Goal: Task Accomplishment & Management: Complete application form

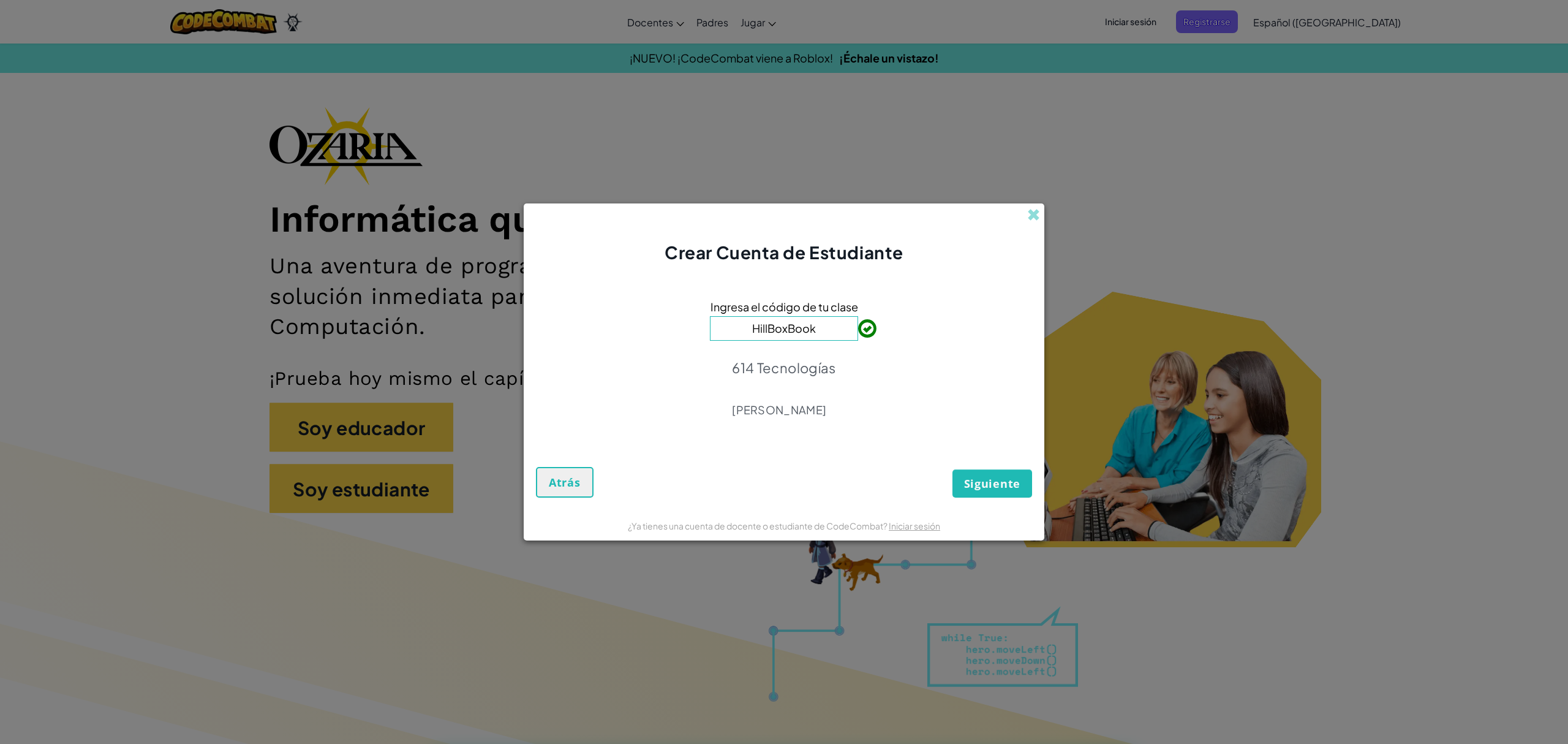
type input "HillBoxBook"
click at [979, 486] on font "Siguiente" at bounding box center [992, 483] width 56 height 15
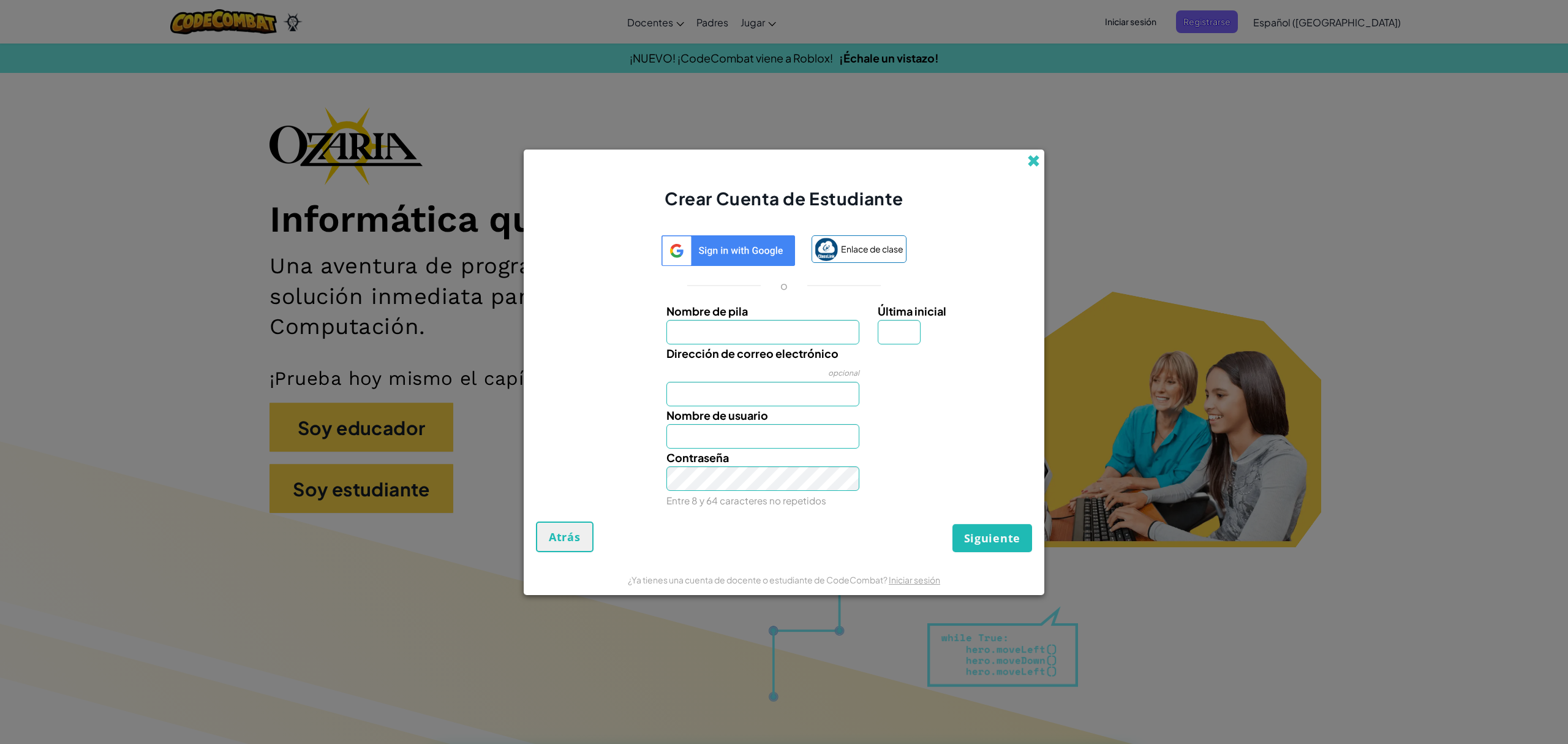
click at [1037, 154] on span at bounding box center [1034, 161] width 13 height 13
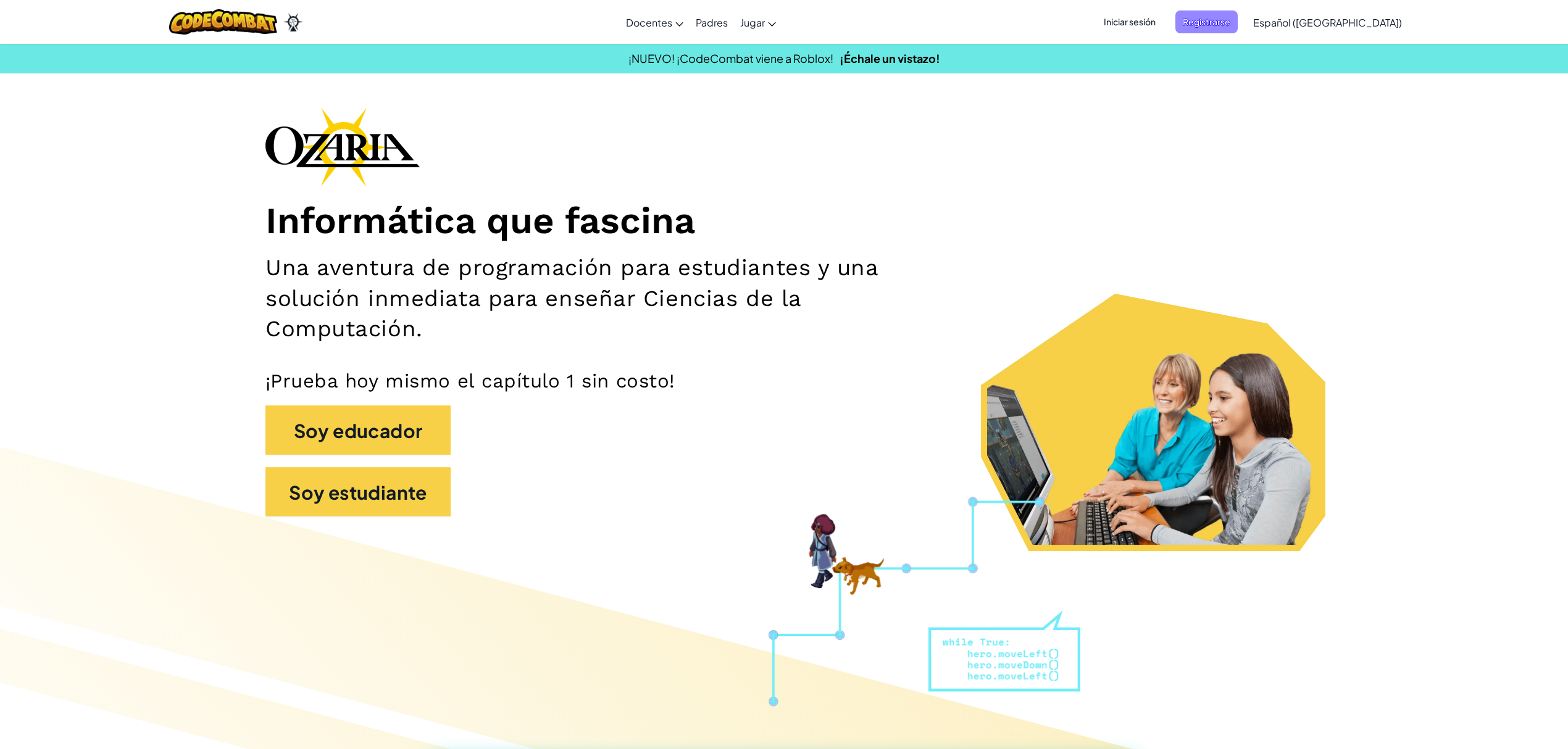
click at [1230, 16] on font "Registrarse" at bounding box center [1207, 22] width 48 height 11
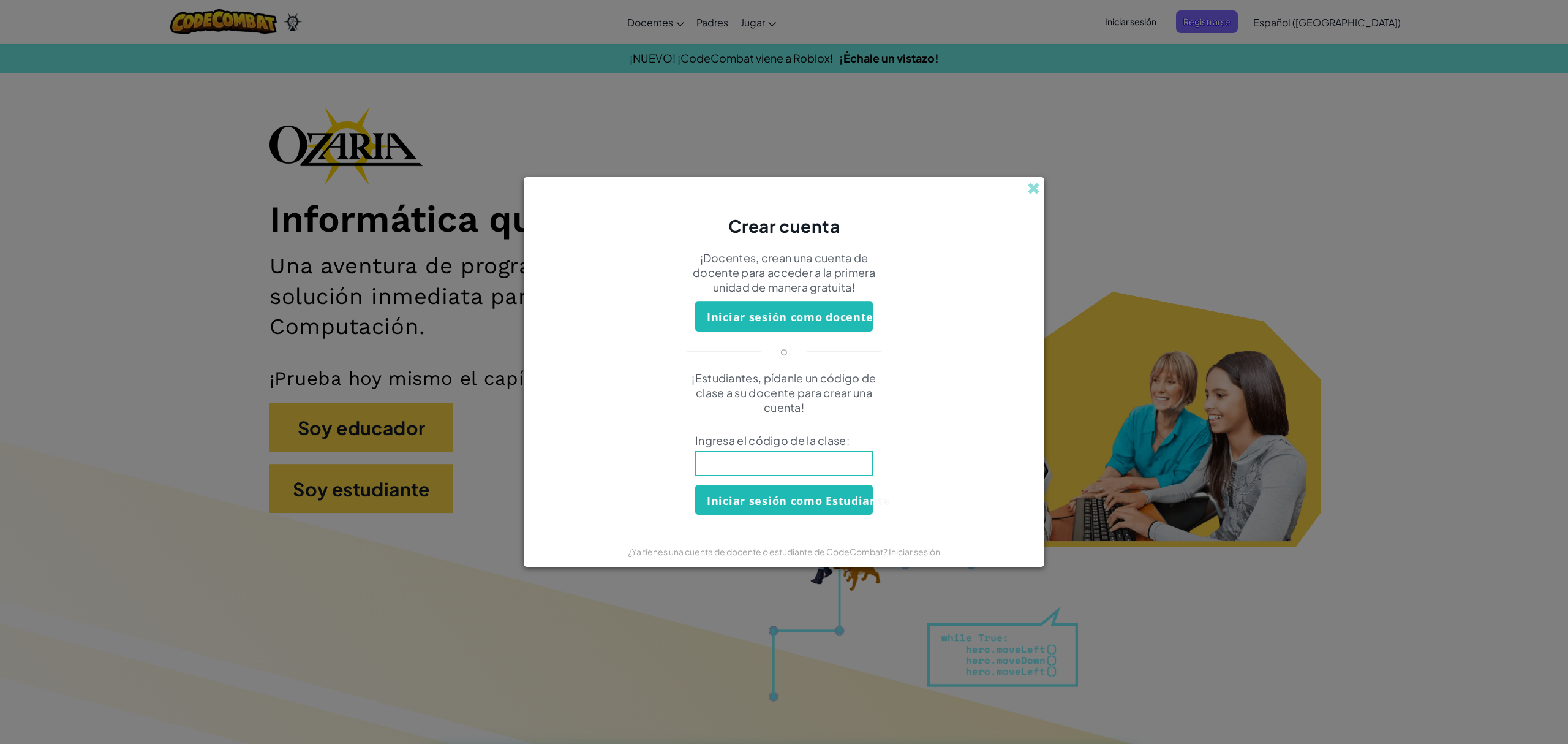
click at [802, 461] on input at bounding box center [784, 463] width 178 height 24
type input "HillBoxBook"
click at [851, 500] on font "Iniciar sesión como Estudiante" at bounding box center [798, 500] width 183 height 15
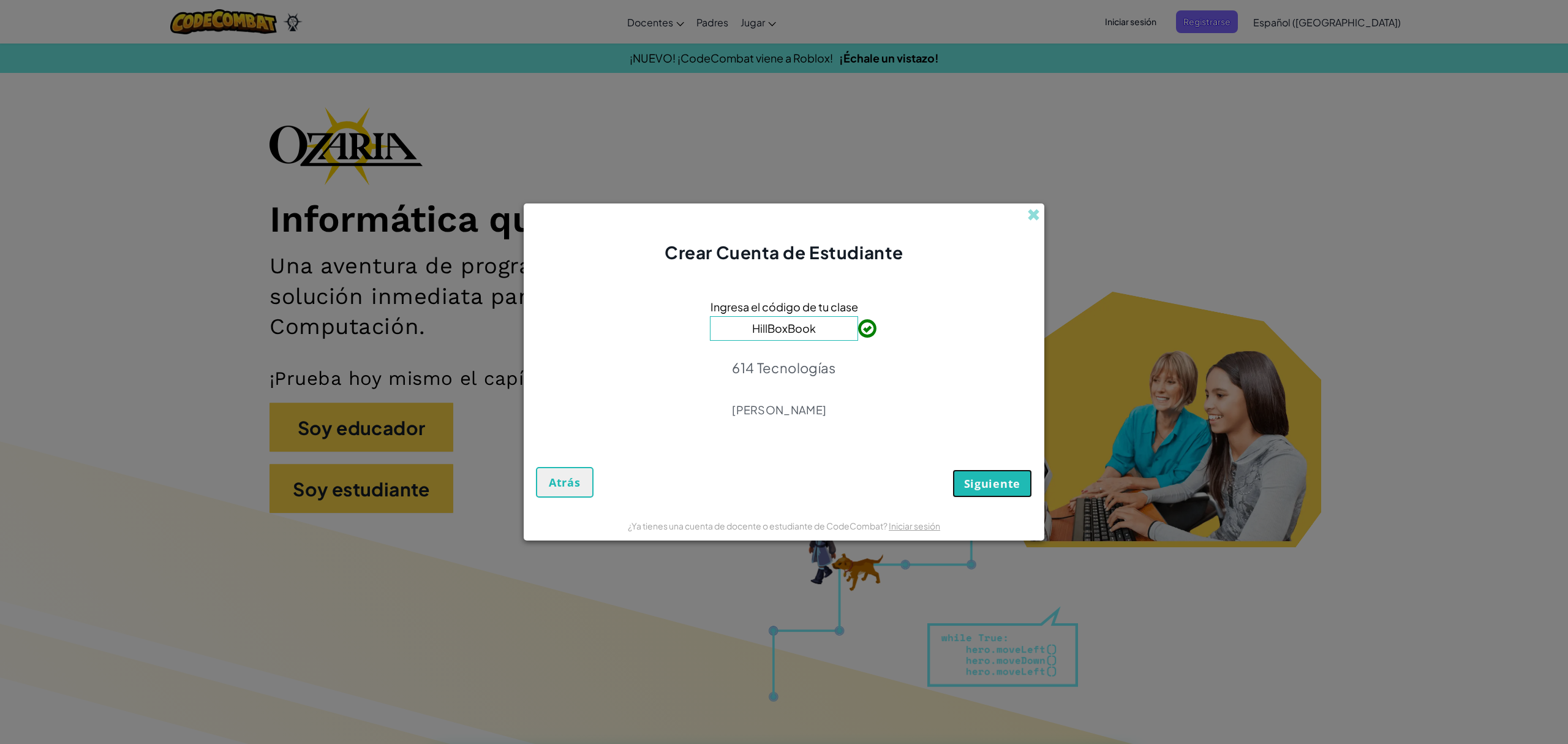
click at [980, 488] on font "Siguiente" at bounding box center [992, 483] width 56 height 15
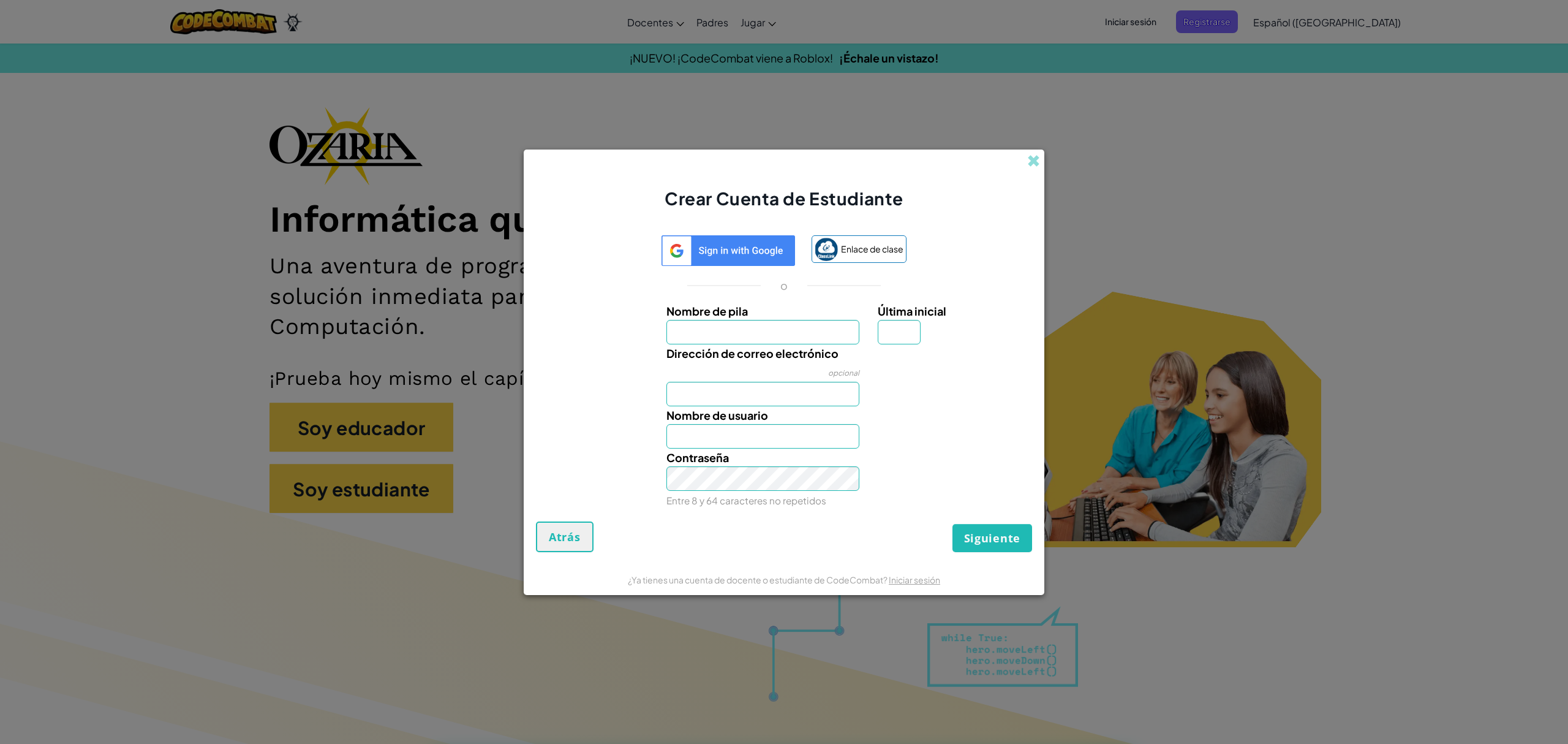
click at [772, 341] on input "Nombre de pila" at bounding box center [764, 332] width 194 height 24
type input "[PERSON_NAME]"
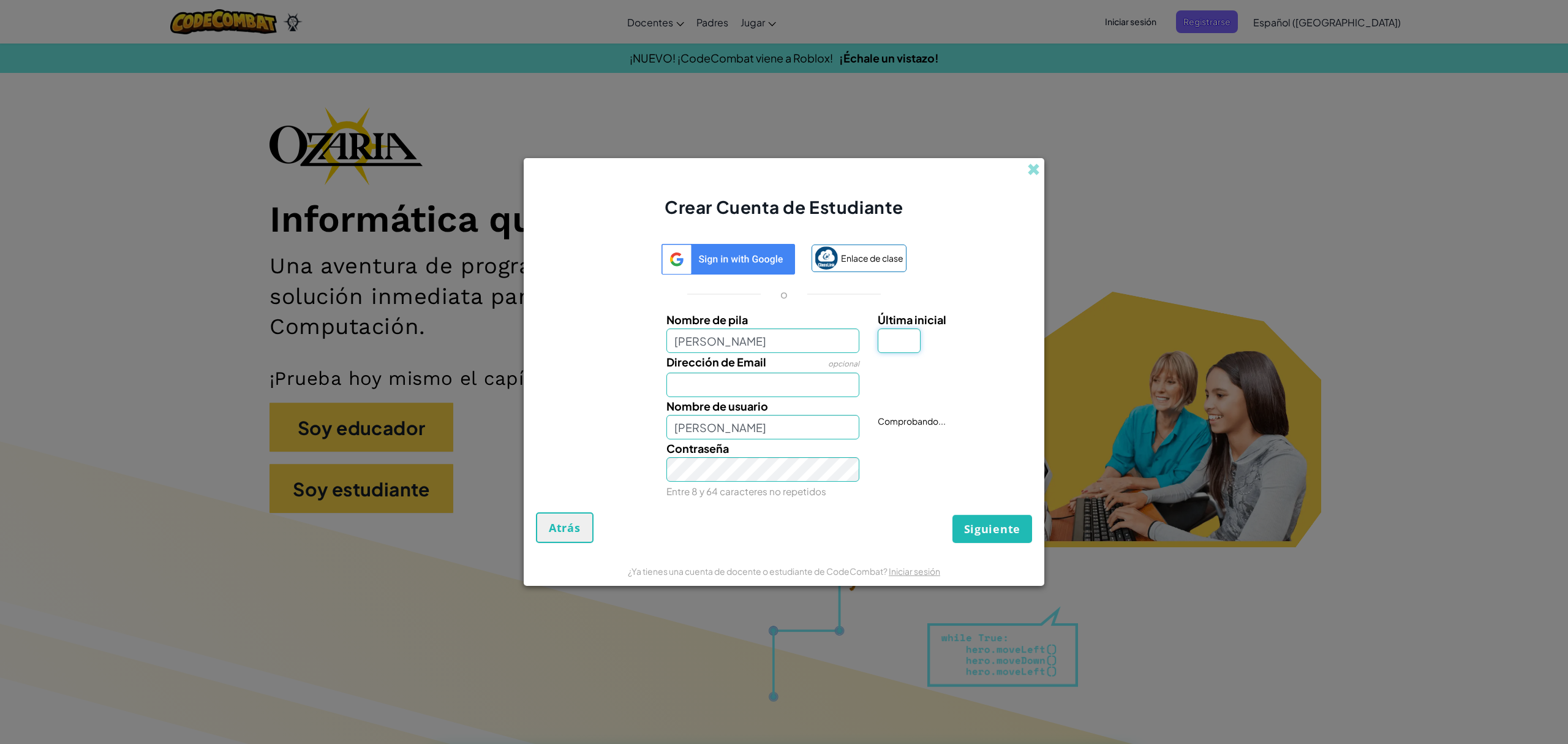
click at [897, 329] on input "Última inicial" at bounding box center [899, 341] width 43 height 24
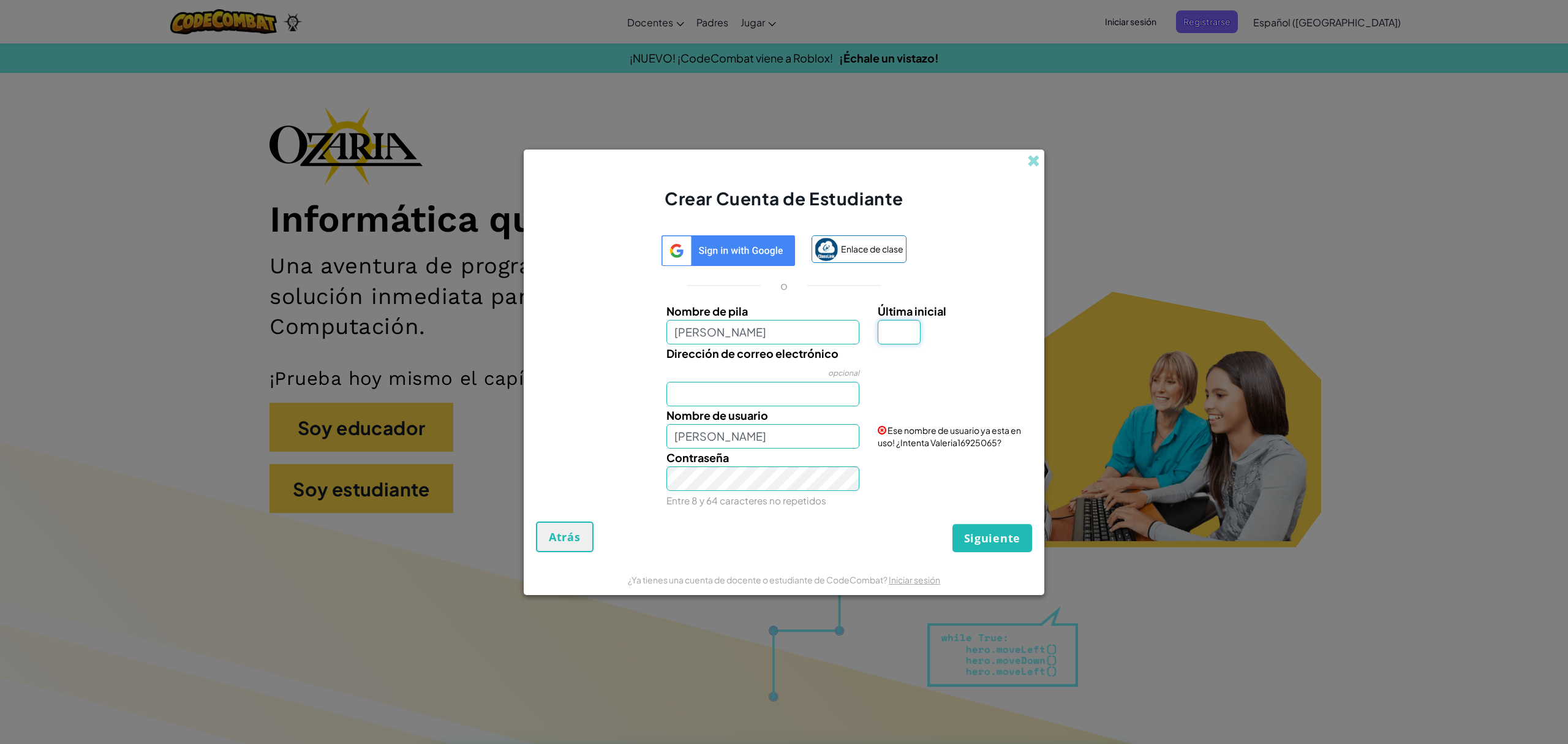
type input "a"
type input "ValeriaA"
click at [780, 390] on input "Dirección de correo electrónico" at bounding box center [764, 394] width 194 height 24
type input "[EMAIL_ADDRESS][DOMAIN_NAME]"
click at [694, 441] on input "ValeriaA" at bounding box center [764, 436] width 194 height 24
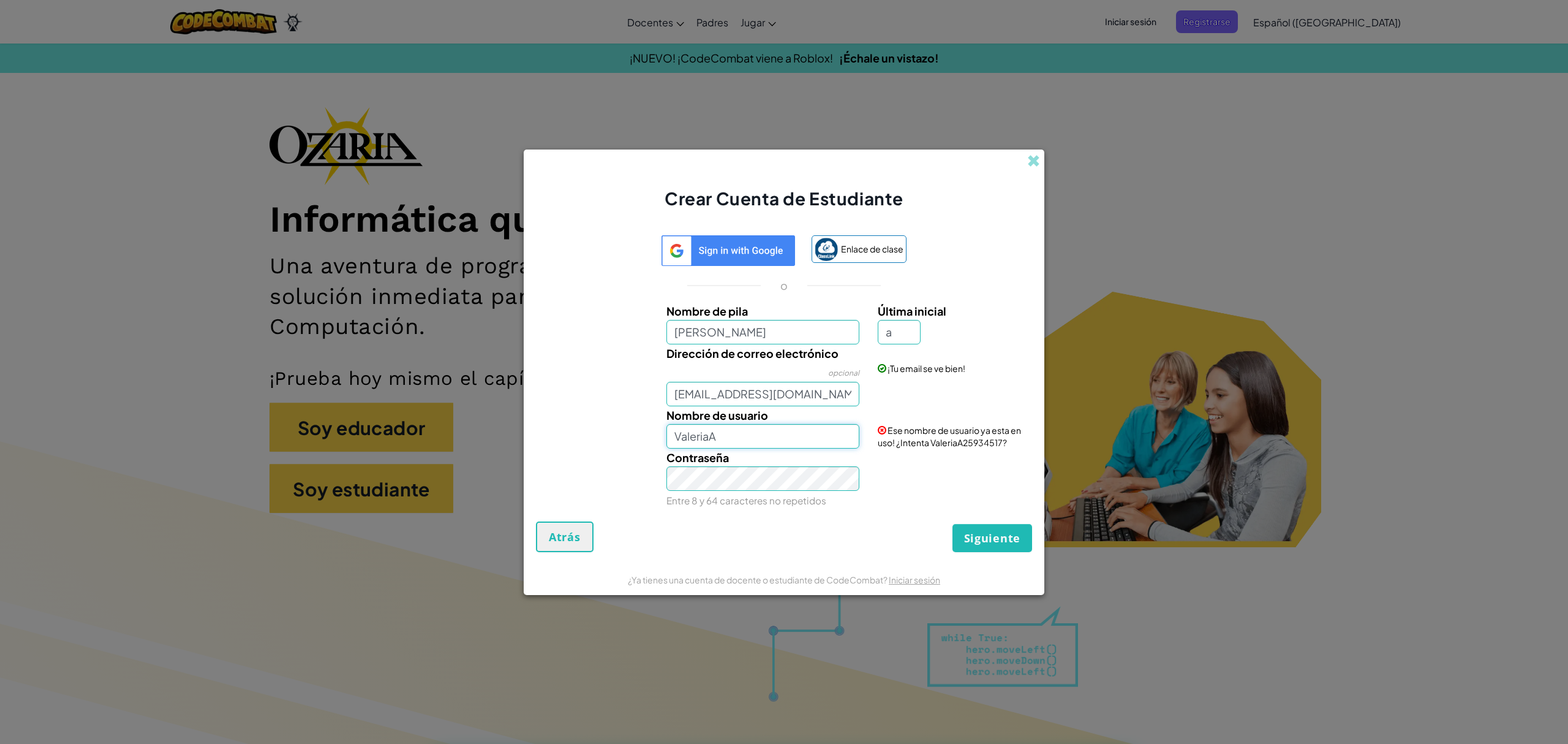
click at [718, 441] on input "ValeriaA" at bounding box center [764, 436] width 194 height 24
type input "V"
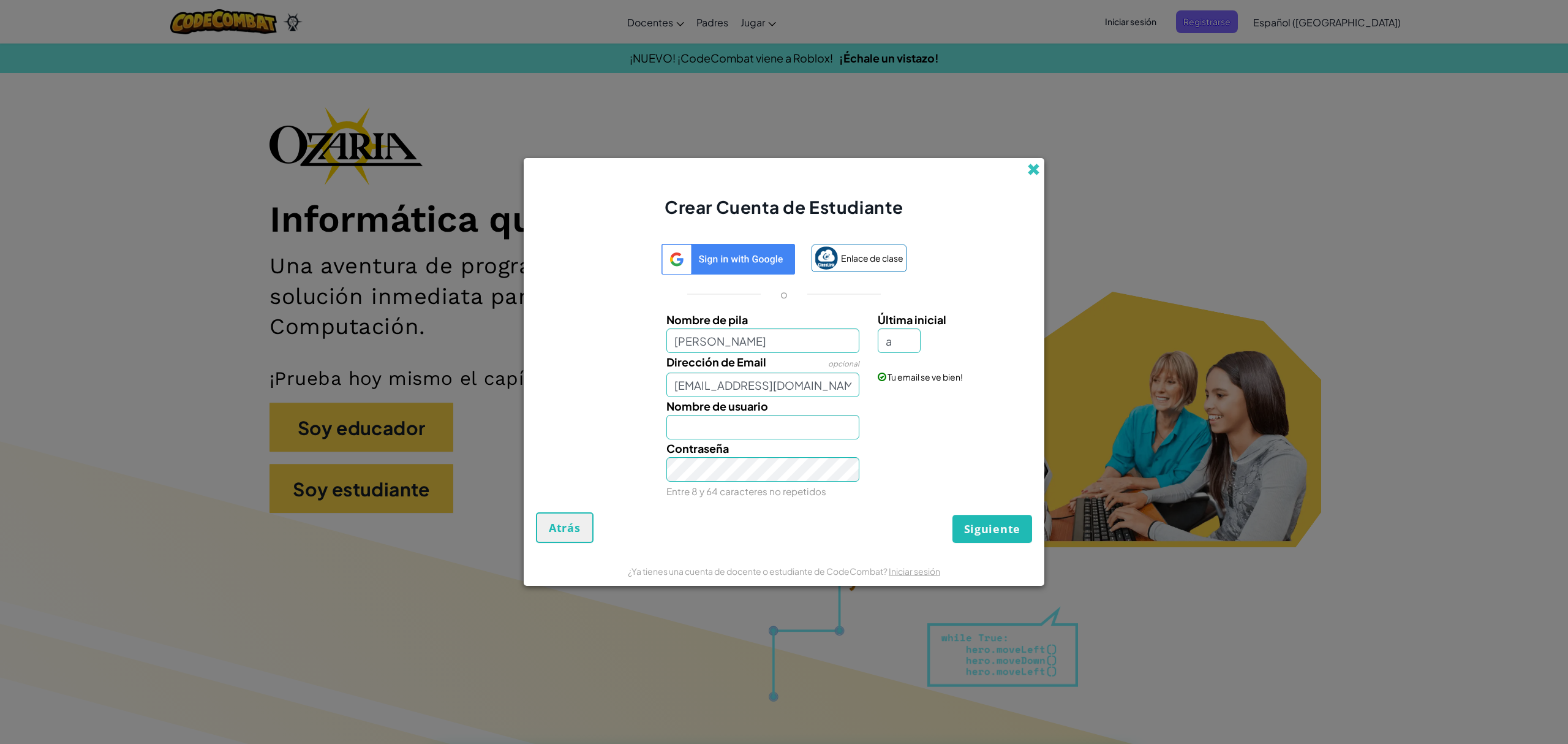
click at [1034, 159] on div "Crear Cuenta de Estudiante" at bounding box center [784, 189] width 520 height 61
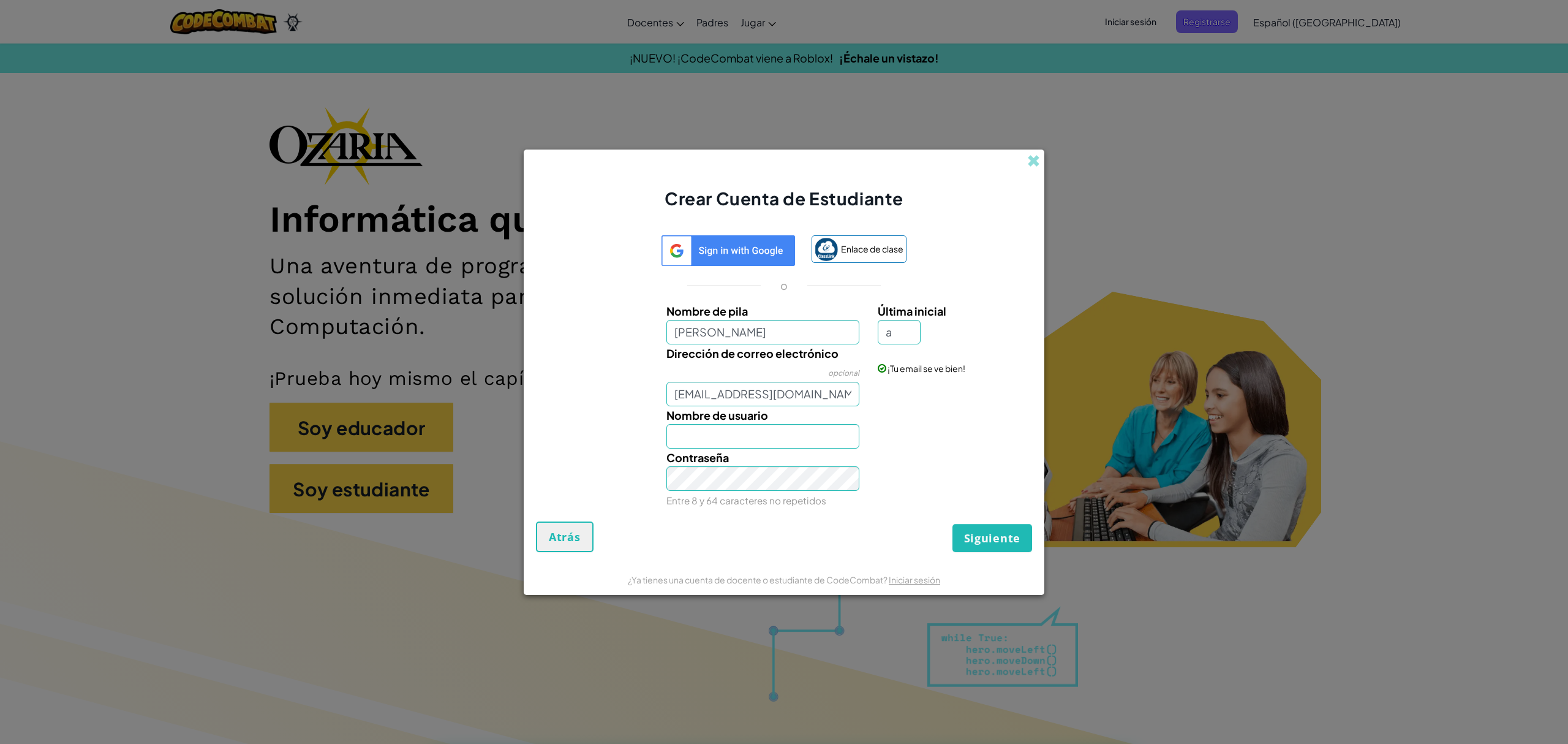
click at [1025, 158] on div "Crear Cuenta de Estudiante" at bounding box center [784, 180] width 520 height 61
click at [1034, 164] on span at bounding box center [1034, 161] width 13 height 13
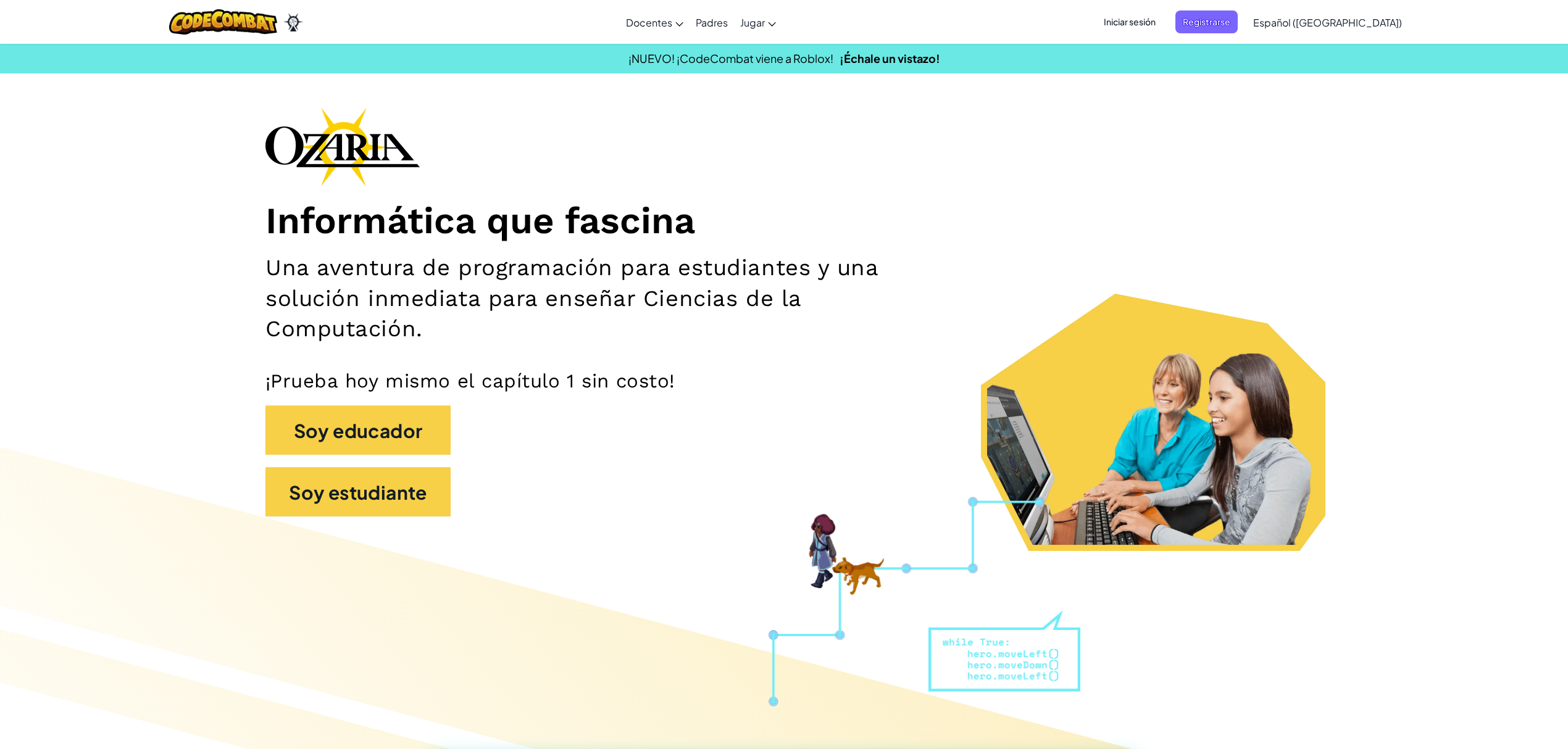
click at [1155, 21] on font "Iniciar sesión" at bounding box center [1129, 22] width 52 height 11
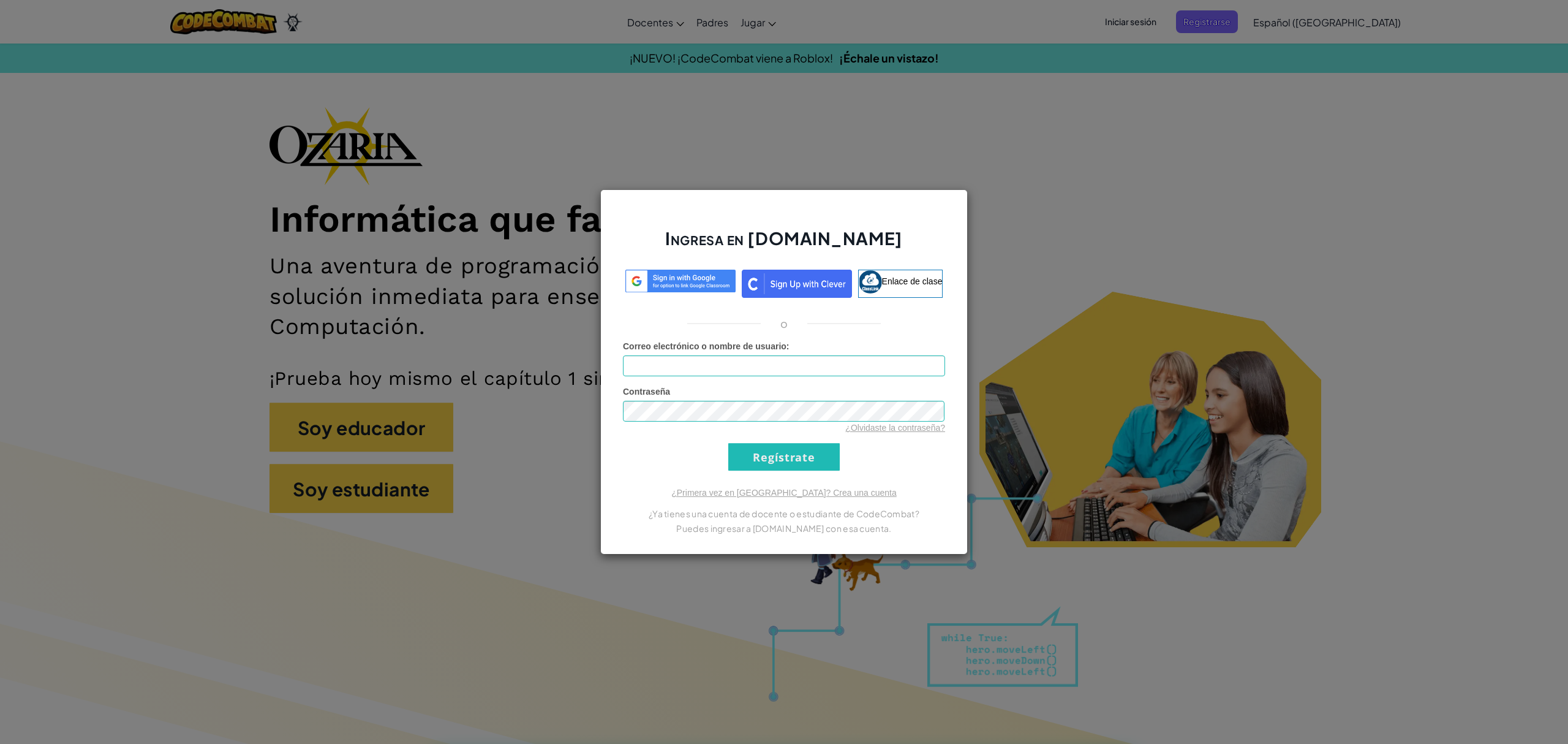
click at [1157, 292] on div "Ingresa en [DOMAIN_NAME] Enlace de clase o Error desconocido. Correo electrónic…" at bounding box center [784, 372] width 1568 height 744
